Goal: Find specific page/section

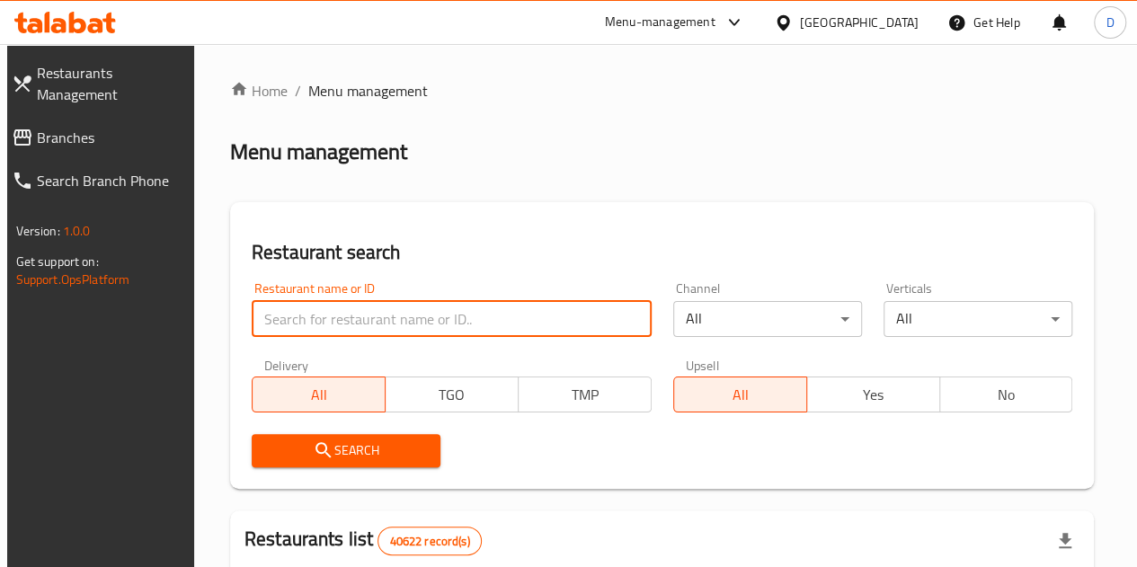
click at [266, 322] on input "search" at bounding box center [452, 319] width 400 height 36
type input "spicy crepe"
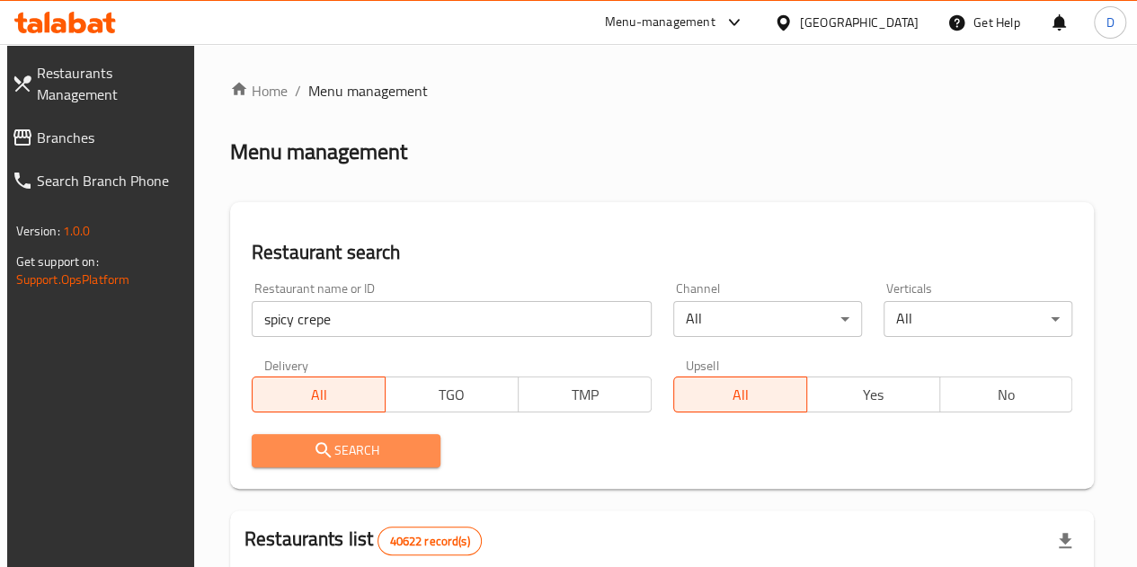
click at [341, 455] on span "Search" at bounding box center [346, 450] width 160 height 22
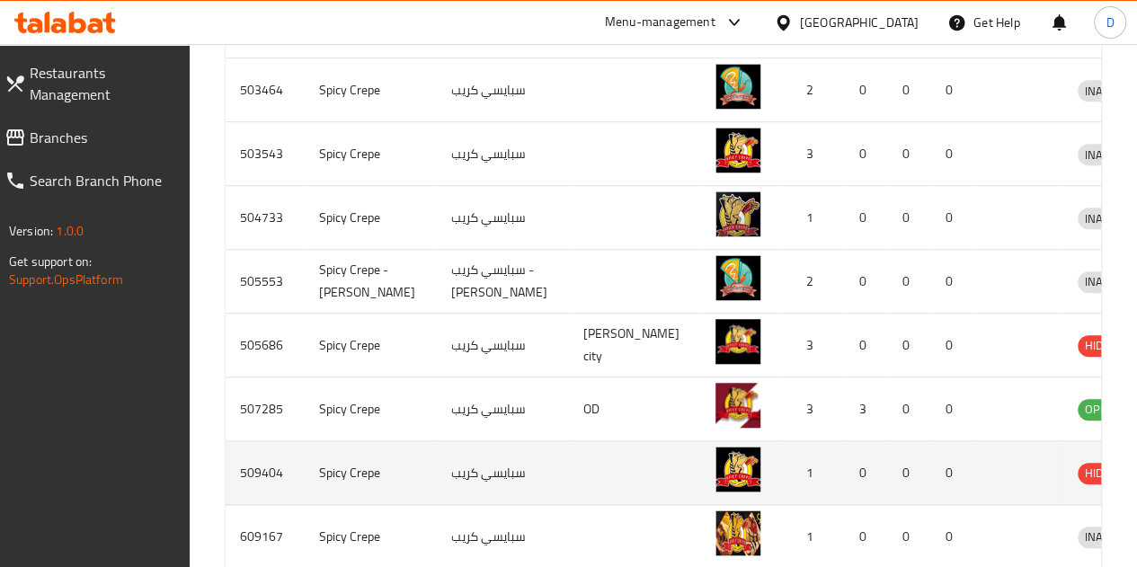
scroll to position [633, 0]
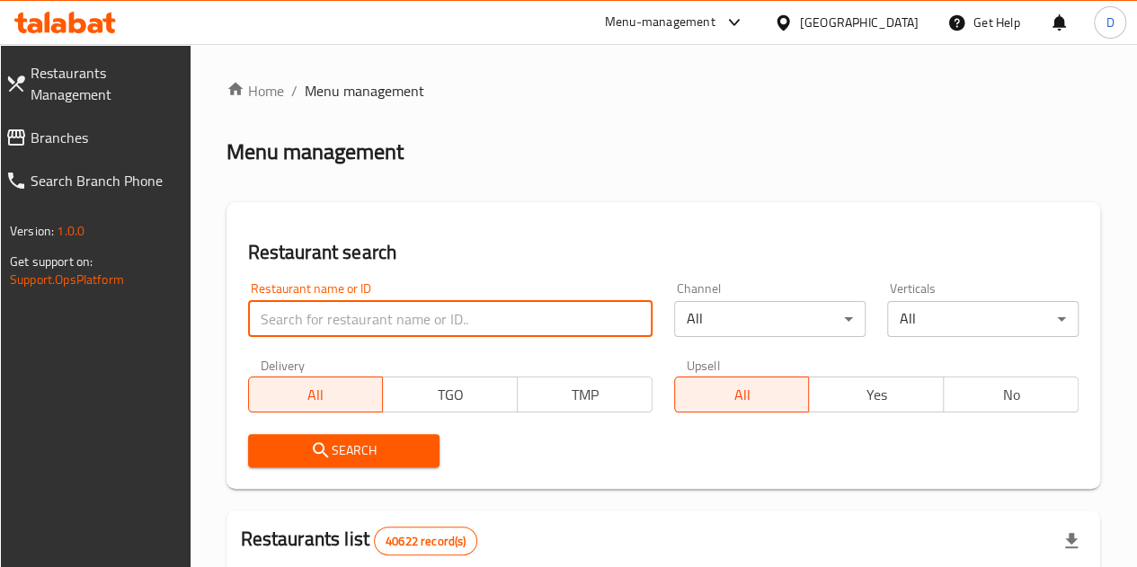
click at [311, 319] on input "search" at bounding box center [450, 319] width 404 height 36
type input "Morgan seafood"
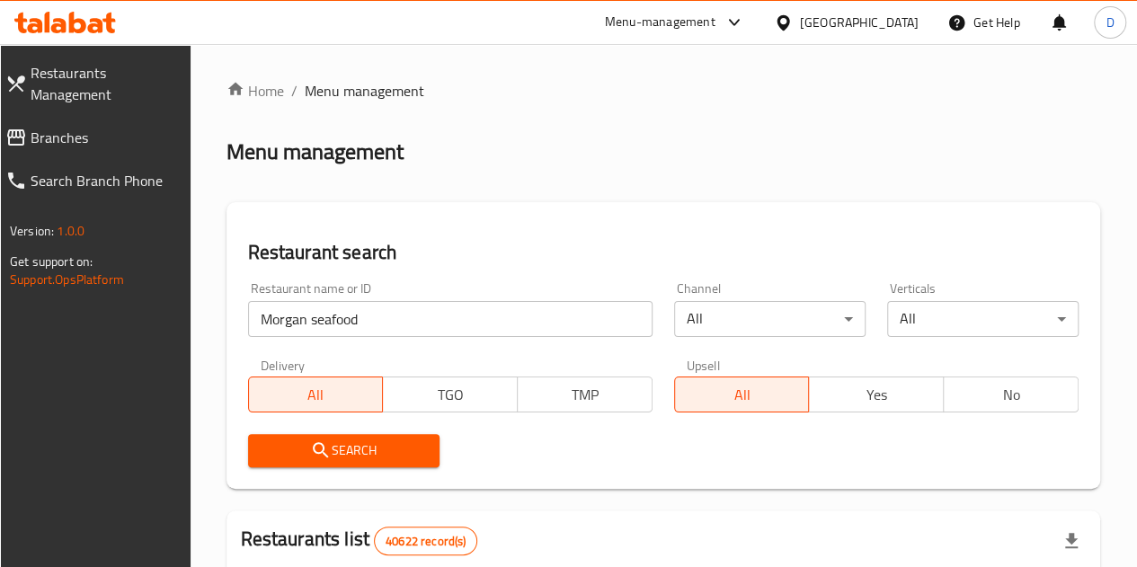
drag, startPoint x: 367, startPoint y: 426, endPoint x: 367, endPoint y: 442, distance: 16.2
click at [367, 442] on div "Search" at bounding box center [343, 450] width 213 height 55
click at [367, 442] on span "Search" at bounding box center [343, 450] width 163 height 22
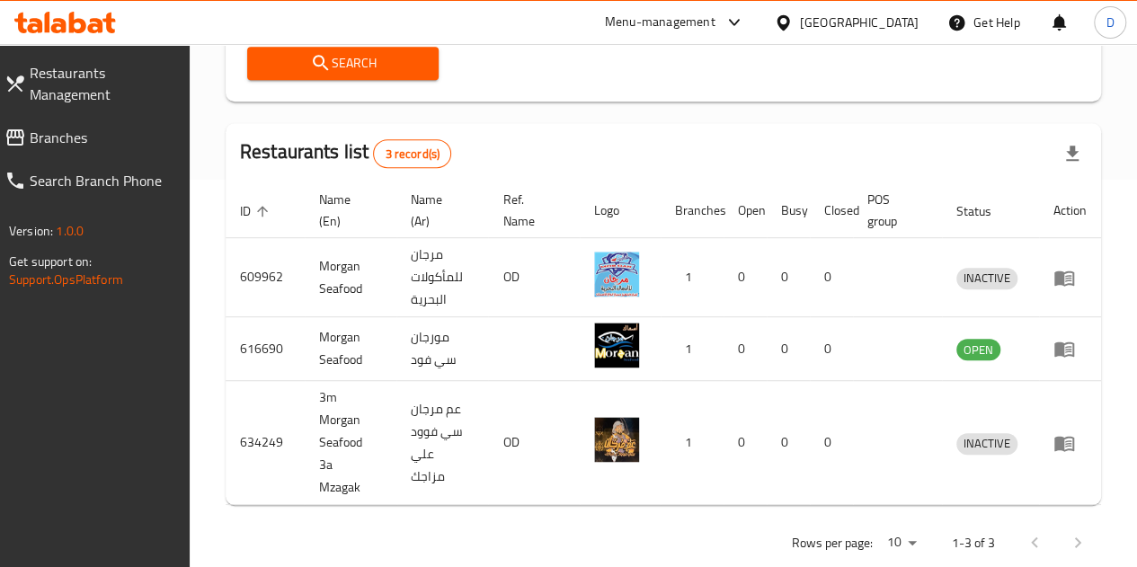
scroll to position [388, 0]
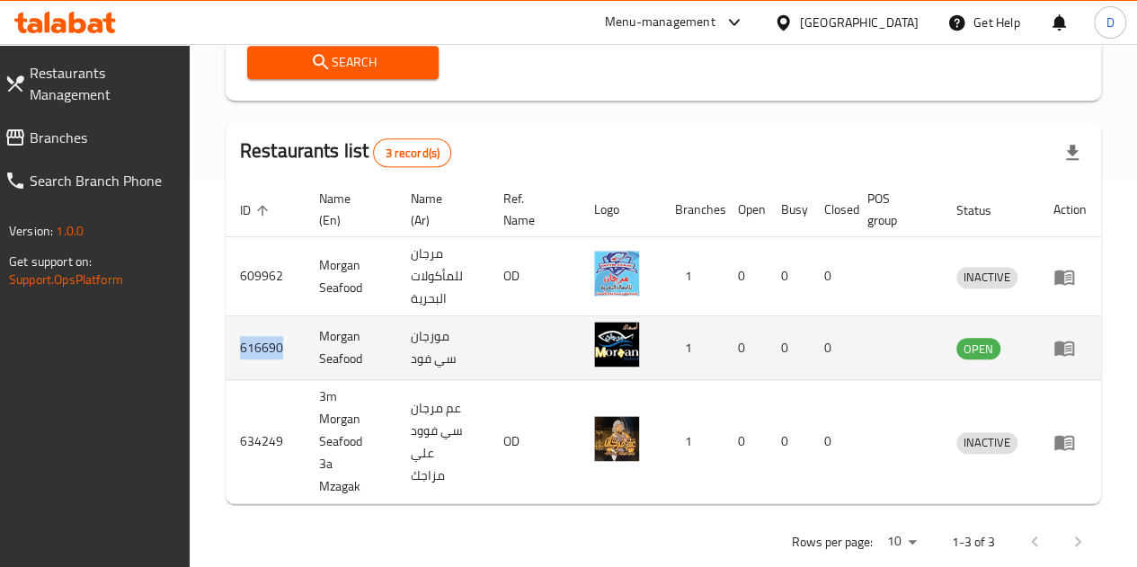
drag, startPoint x: 279, startPoint y: 348, endPoint x: 241, endPoint y: 343, distance: 38.0
click at [241, 343] on td "616690" at bounding box center [265, 348] width 79 height 64
copy td "616690"
